Goal: Task Accomplishment & Management: Use online tool/utility

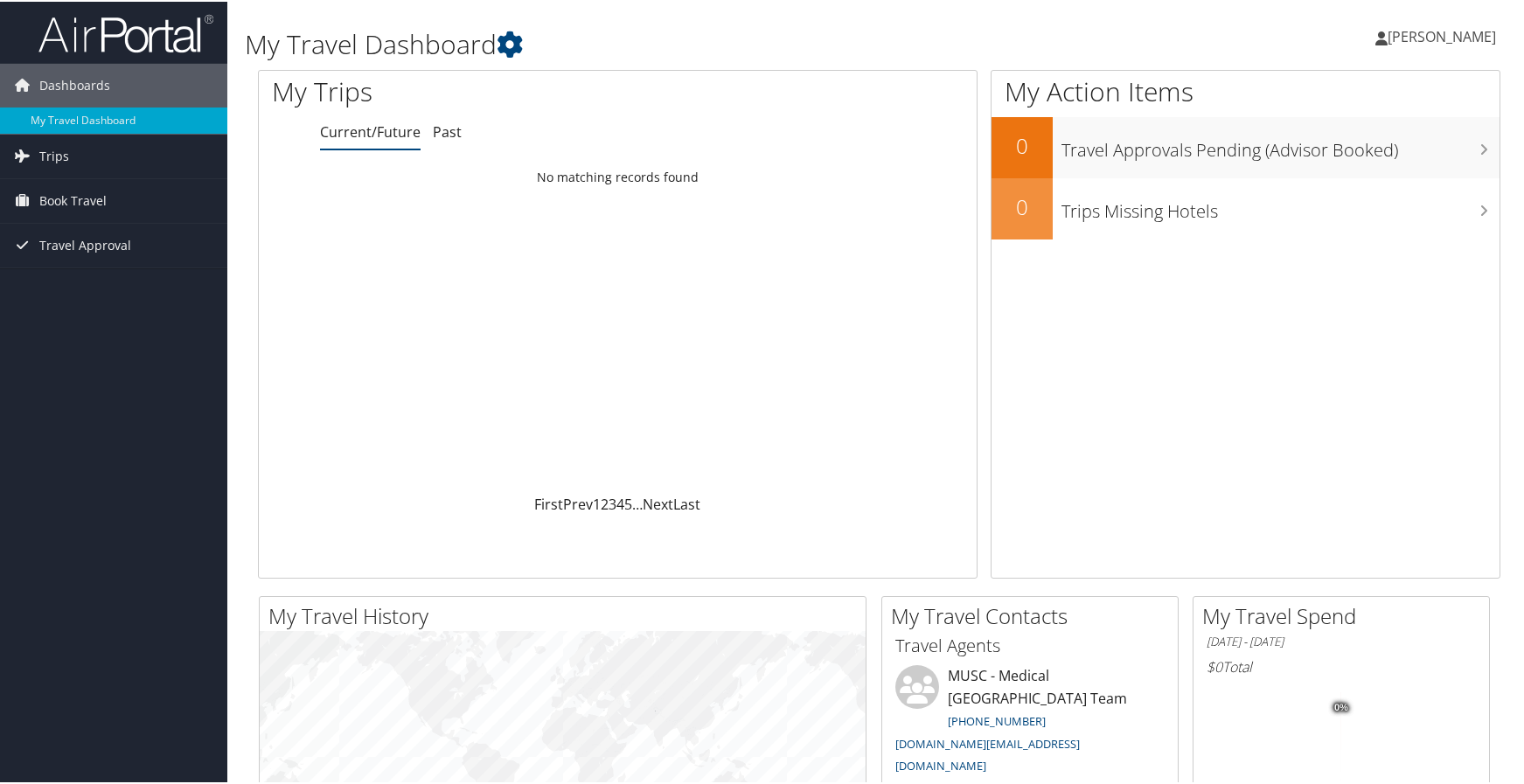
click at [1471, 31] on span "[PERSON_NAME]" at bounding box center [1441, 35] width 108 height 20
click at [1333, 159] on link "View Travel Profile" at bounding box center [1395, 155] width 195 height 29
click at [63, 200] on span "Book Travel" at bounding box center [72, 199] width 67 height 44
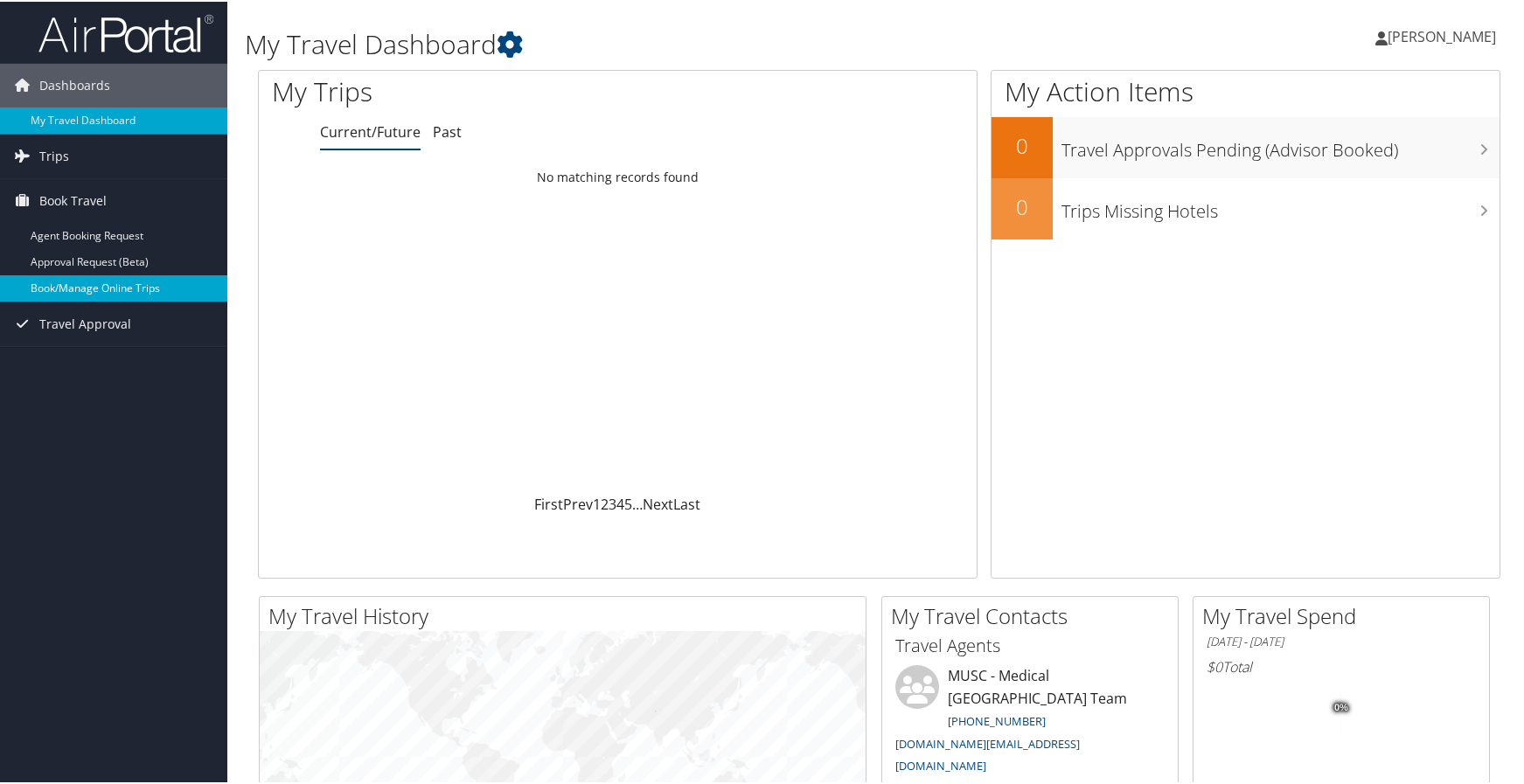
click at [92, 282] on link "Book/Manage Online Trips" at bounding box center [113, 287] width 227 height 26
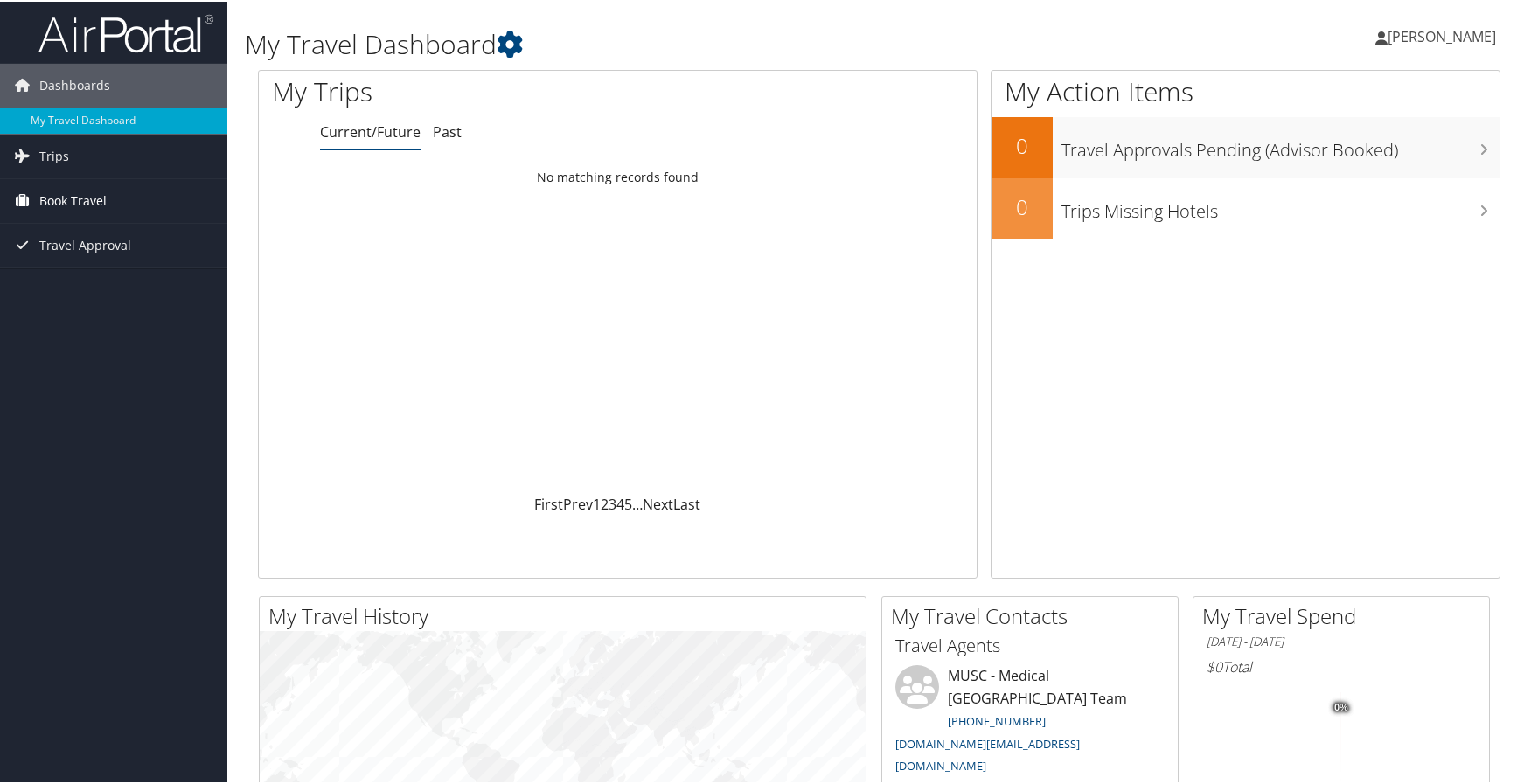
click at [72, 204] on span "Book Travel" at bounding box center [72, 199] width 67 height 44
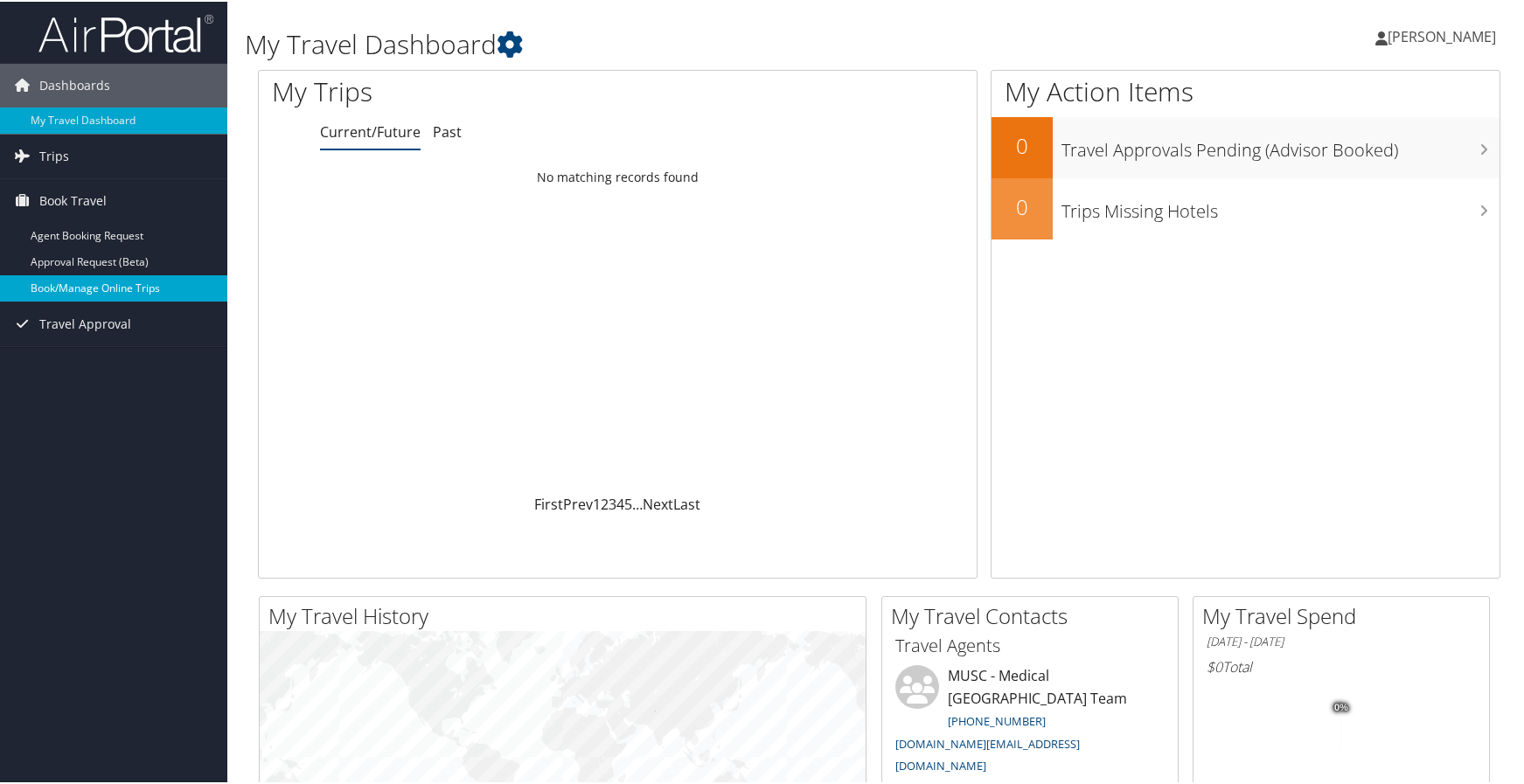
click at [86, 287] on link "Book/Manage Online Trips" at bounding box center [113, 287] width 227 height 26
